Goal: Find specific page/section: Find specific page/section

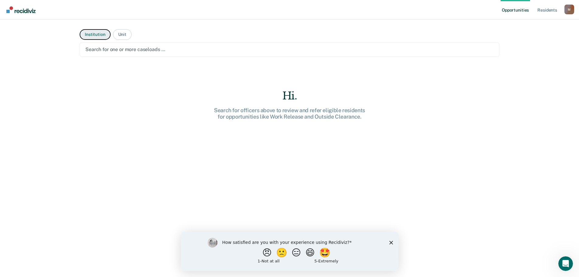
click at [96, 35] on button "Institution" at bounding box center [95, 34] width 31 height 11
click at [123, 49] on div at bounding box center [289, 49] width 408 height 7
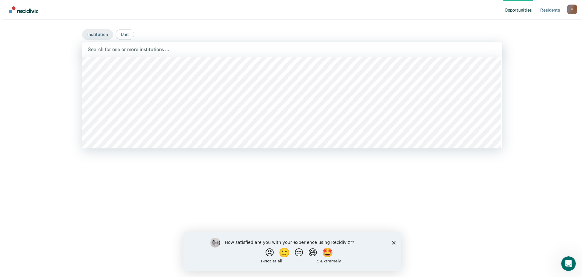
scroll to position [4487, 0]
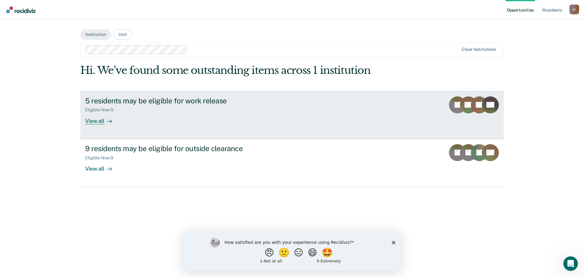
click at [105, 122] on div at bounding box center [108, 120] width 7 height 7
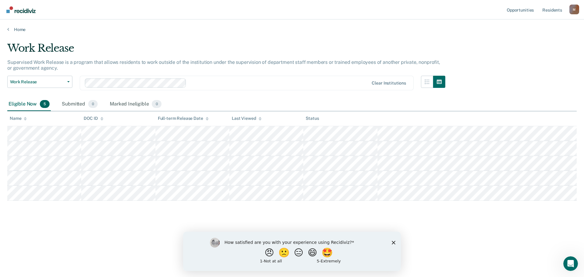
click at [394, 243] on polygon "Close survey" at bounding box center [394, 243] width 4 height 4
